Goal: Transaction & Acquisition: Purchase product/service

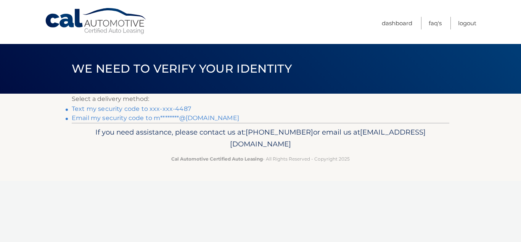
click at [187, 106] on link "Text my security code to xxx-xxx-4487" at bounding box center [131, 108] width 119 height 7
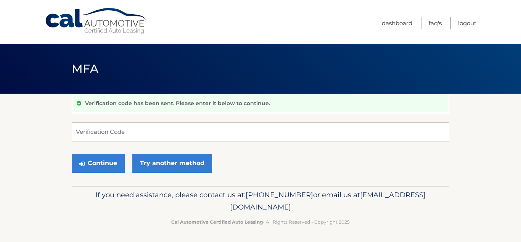
click at [138, 142] on form "Verification Code Continue Try another method" at bounding box center [261, 149] width 378 height 54
click at [136, 128] on input "Verification Code" at bounding box center [261, 131] width 378 height 19
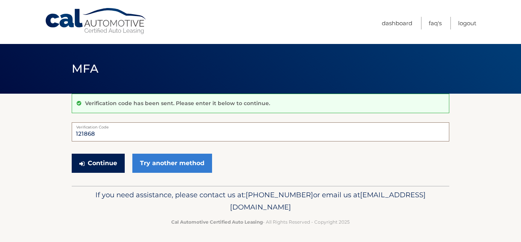
type input "121868"
click at [110, 162] on button "Continue" at bounding box center [98, 162] width 53 height 19
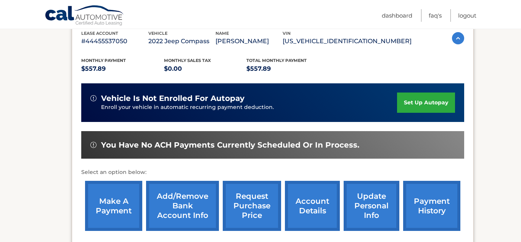
scroll to position [144, 0]
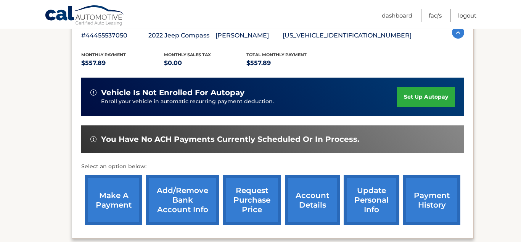
click at [115, 193] on link "make a payment" at bounding box center [113, 200] width 57 height 50
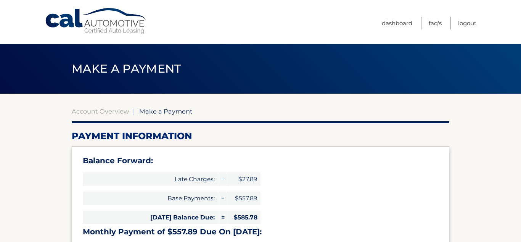
select select "MjQ1YjczZmItOTJhZS00ZWU3LWI0OTQtNzQ4Y2U3ZGRkZGQ3"
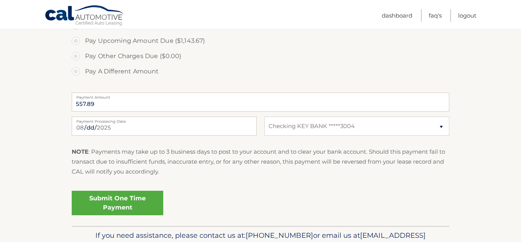
scroll to position [317, 0]
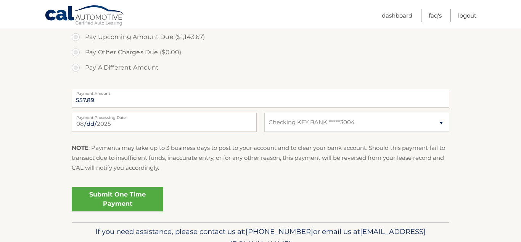
click at [137, 191] on link "Submit One Time Payment" at bounding box center [118, 199] width 92 height 24
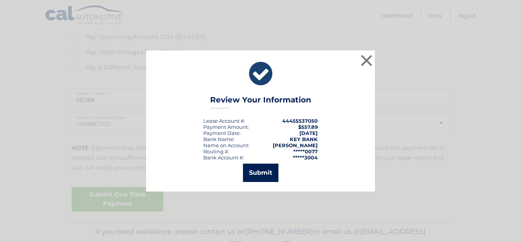
click at [251, 170] on button "Submit" at bounding box center [261, 172] width 36 height 18
